Goal: Information Seeking & Learning: Learn about a topic

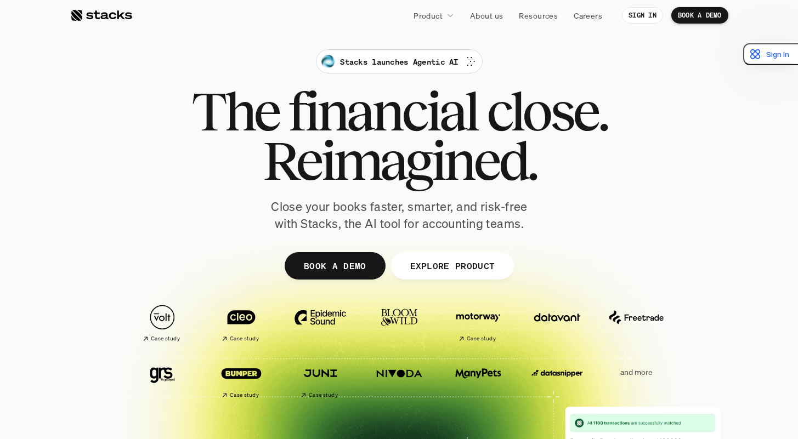
scroll to position [87, 0]
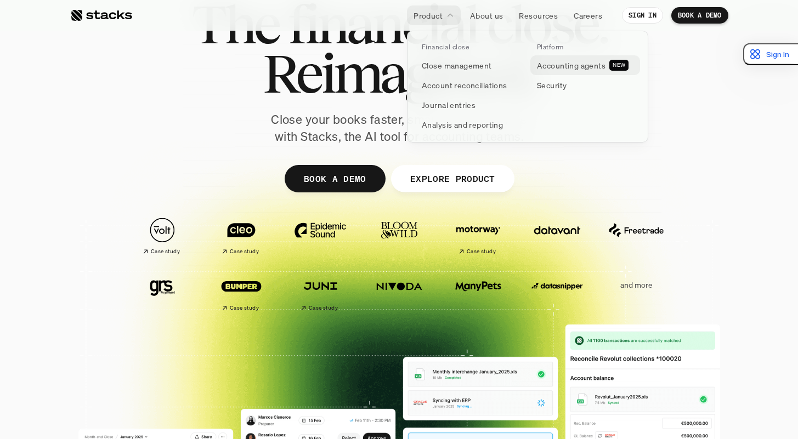
click at [567, 65] on p "Accounting agents" at bounding box center [571, 66] width 69 height 12
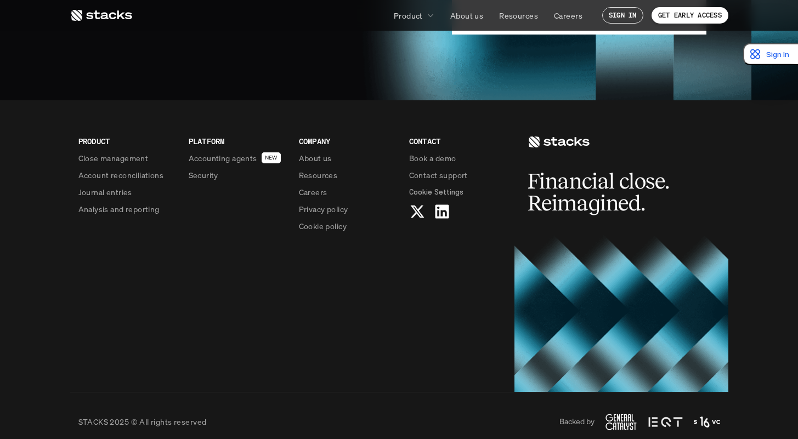
scroll to position [2709, 0]
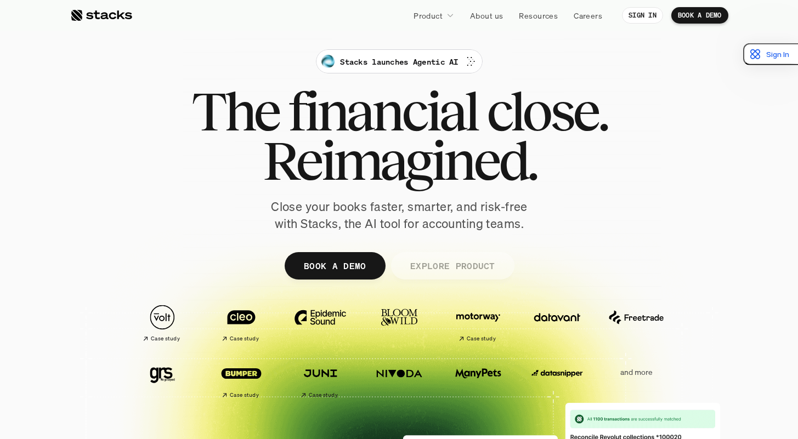
click at [426, 272] on p "EXPLORE PRODUCT" at bounding box center [452, 266] width 85 height 16
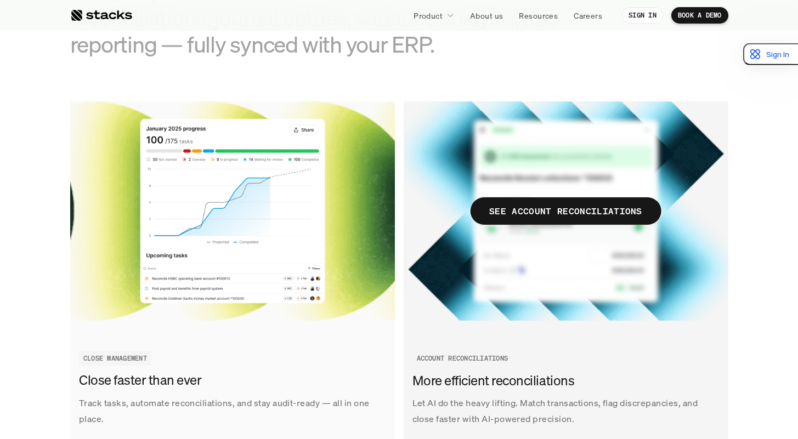
scroll to position [1190, 0]
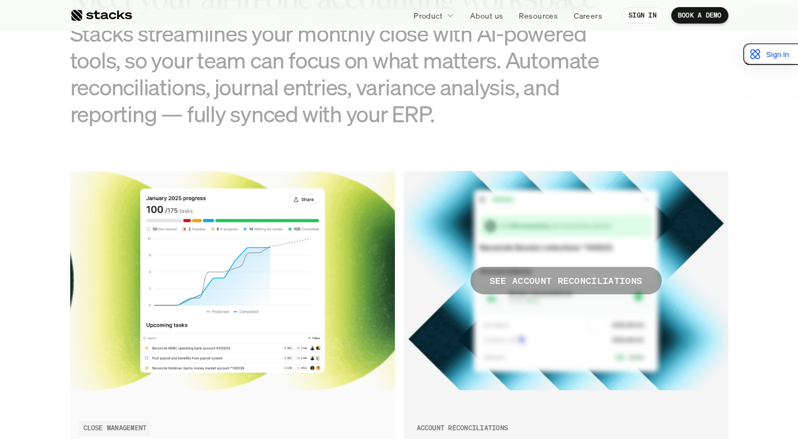
click at [583, 278] on p "SEE ACCOUNT RECONCILIATIONS" at bounding box center [565, 281] width 153 height 16
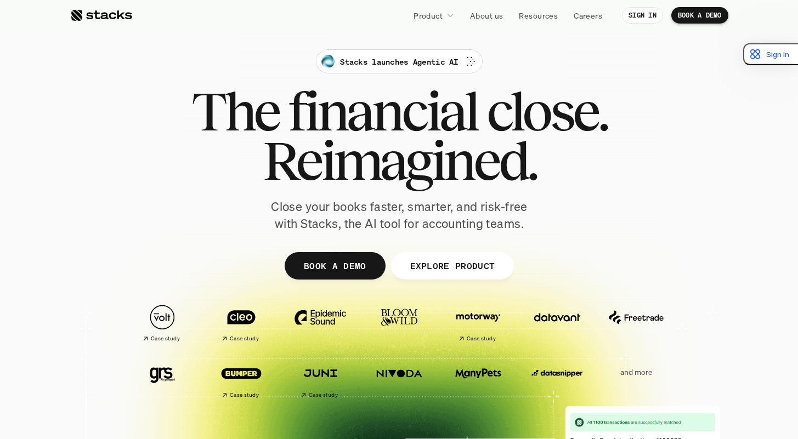
scroll to position [37, 0]
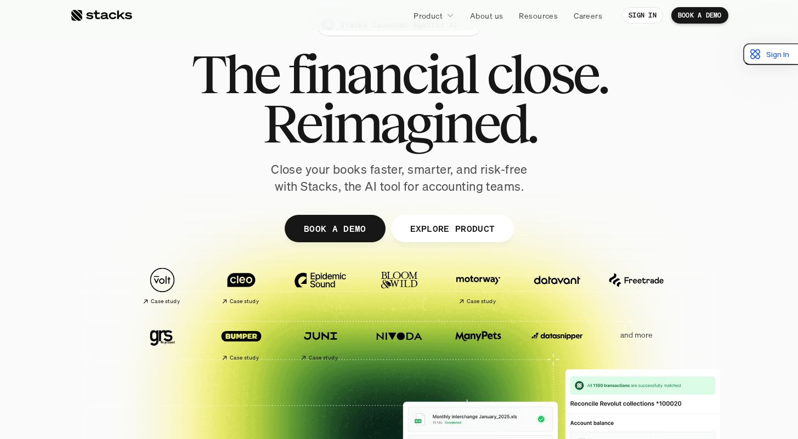
click at [155, 343] on img at bounding box center [162, 336] width 61 height 43
